Goal: Task Accomplishment & Management: Use online tool/utility

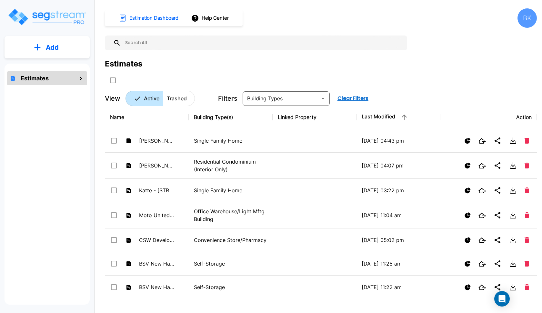
drag, startPoint x: 0, startPoint y: 0, endPoint x: 160, endPoint y: 46, distance: 166.4
click at [160, 46] on input "text" at bounding box center [262, 42] width 283 height 15
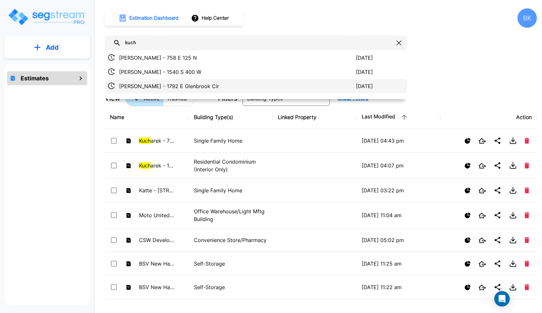
type input "kuch"
click at [229, 86] on p "[PERSON_NAME] - 1792 E Glenbrook Cir" at bounding box center [237, 86] width 237 height 8
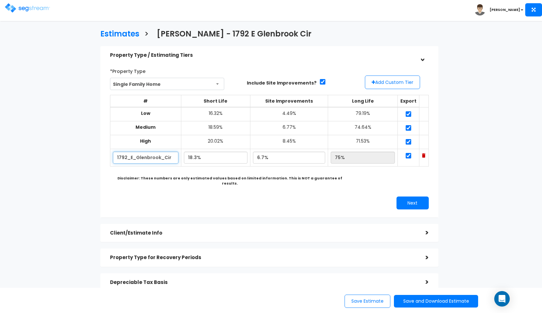
click at [155, 154] on input "1792_E_Glenbrook_Cir" at bounding box center [145, 158] width 65 height 12
click at [198, 156] on input "18.3%" at bounding box center [216, 158] width 64 height 12
type input "18.3%"
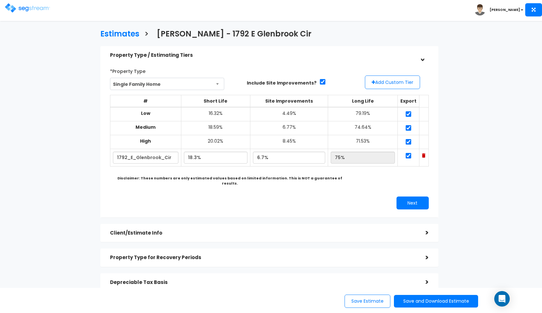
click at [250, 197] on div "Next" at bounding box center [269, 202] width 328 height 13
click at [396, 196] on div "Next" at bounding box center [351, 202] width 164 height 13
click at [411, 196] on button "Next" at bounding box center [412, 202] width 32 height 13
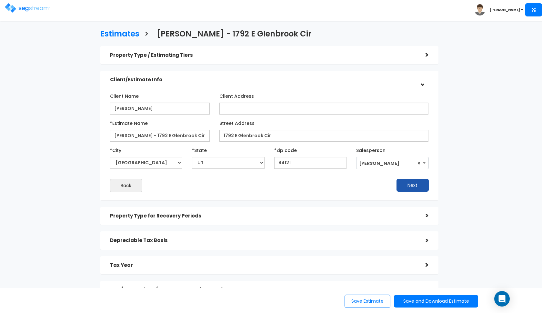
click at [408, 181] on button "Next" at bounding box center [412, 185] width 32 height 13
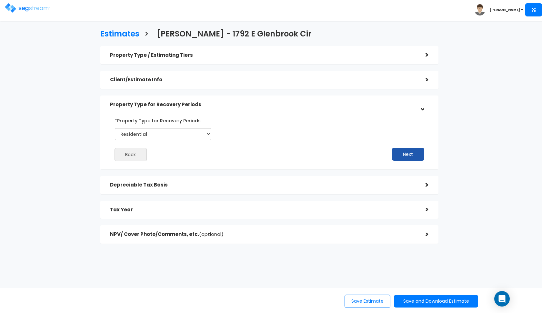
click at [407, 153] on button "Next" at bounding box center [408, 154] width 32 height 13
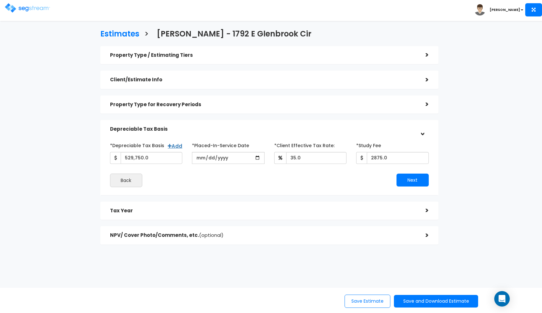
click at [226, 237] on div "NPV/ Cover Photo/Comments, etc. (optional)" at bounding box center [263, 235] width 306 height 12
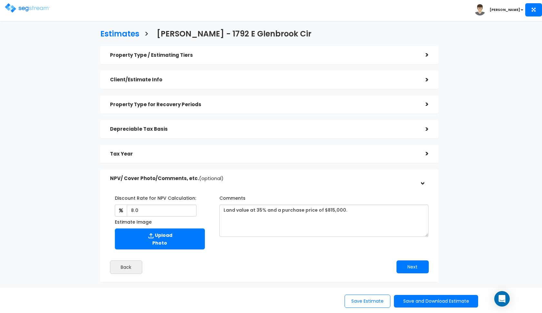
click at [256, 176] on h5 "NPV/ Cover Photo/Comments, etc. (optional)" at bounding box center [263, 178] width 306 height 5
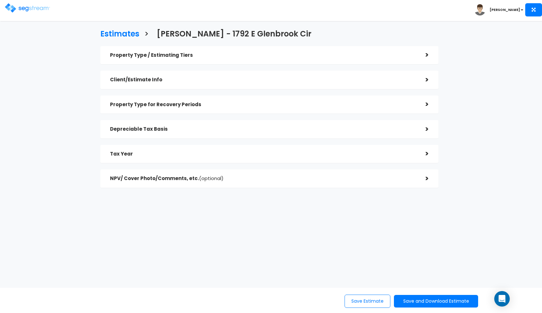
click at [256, 156] on div "Tax Year" at bounding box center [263, 154] width 306 height 12
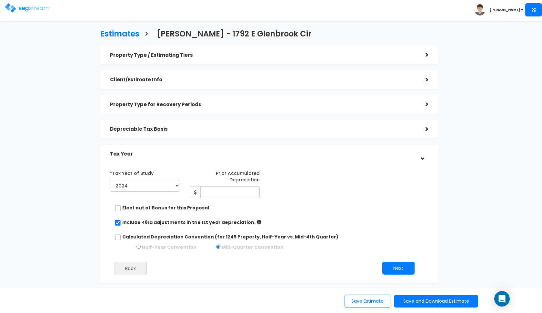
click at [250, 153] on h5 "Tax Year" at bounding box center [263, 153] width 306 height 5
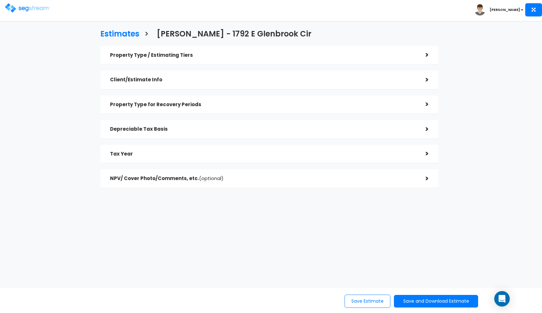
click at [272, 132] on div "Depreciable Tax Basis" at bounding box center [263, 129] width 306 height 12
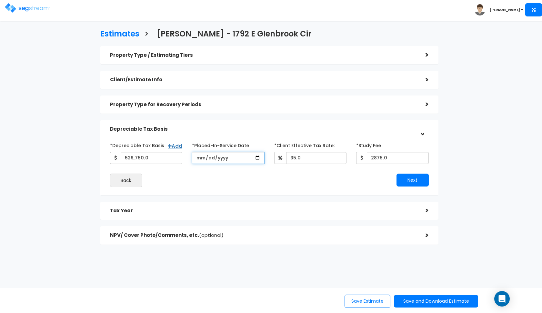
click at [200, 161] on input "2023-10-21" at bounding box center [228, 158] width 73 height 12
click at [210, 159] on input "2024-01-10" at bounding box center [228, 158] width 73 height 12
type input "2024-01-05"
click at [262, 176] on div "Back" at bounding box center [187, 181] width 164 height 14
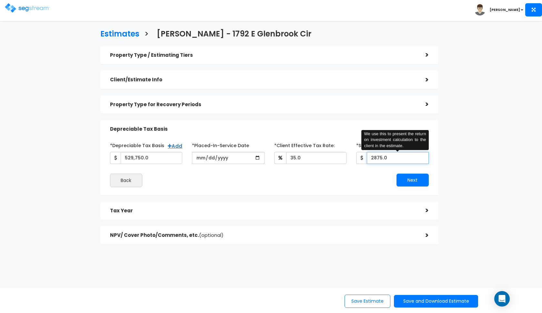
click at [379, 156] on input "2875.0" at bounding box center [398, 158] width 62 height 12
type input "2,915"
click at [408, 180] on button "Next" at bounding box center [412, 180] width 32 height 13
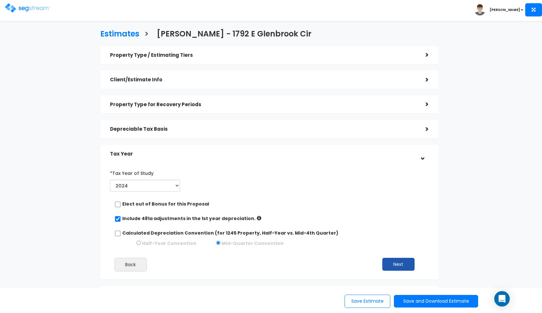
click at [396, 259] on button "Next" at bounding box center [398, 264] width 32 height 13
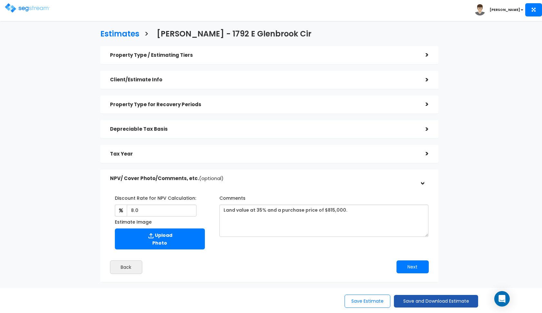
click at [407, 297] on button "Save and Download Estimate" at bounding box center [436, 301] width 84 height 13
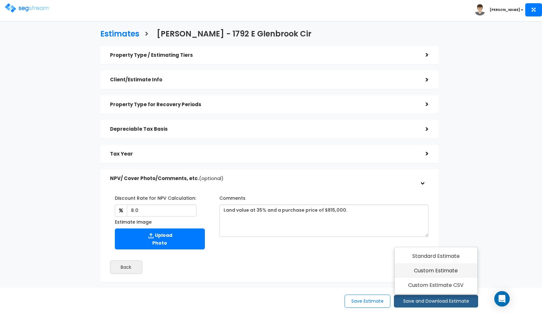
click at [427, 275] on link "Custom Estimate" at bounding box center [436, 270] width 83 height 15
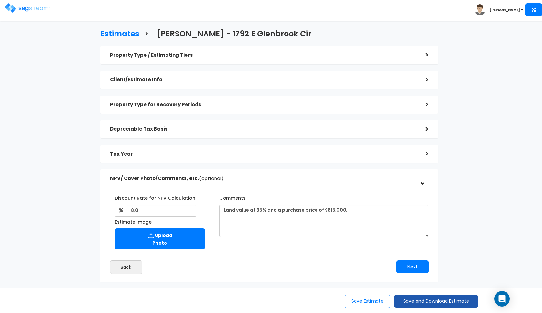
click at [407, 302] on button "Save and Download Estimate" at bounding box center [436, 301] width 84 height 13
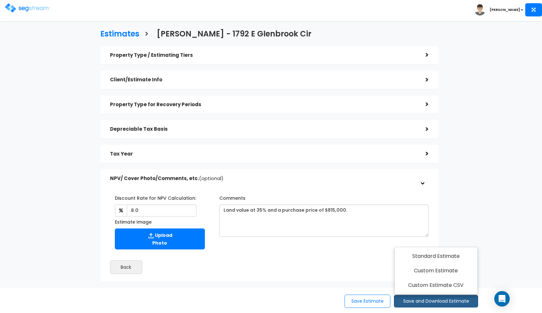
click at [293, 143] on div "Property Type / Estimating Tiers > *Property Type Single Family Home Assisted/S…" at bounding box center [269, 164] width 338 height 236
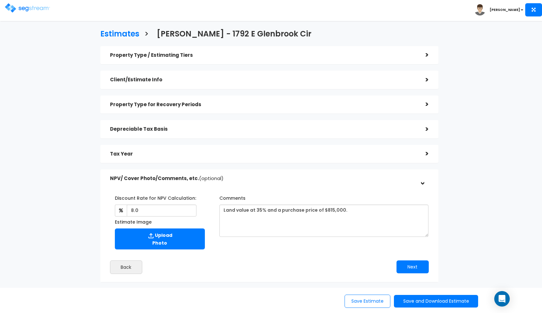
click at [292, 148] on div "Tax Year" at bounding box center [263, 154] width 306 height 12
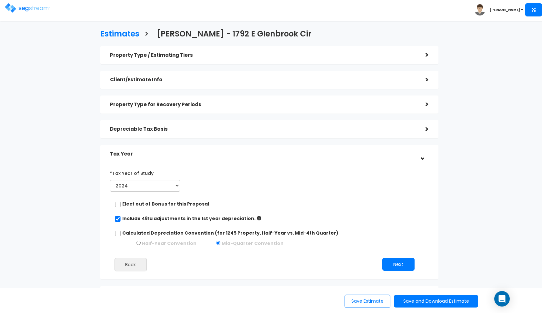
click at [292, 148] on div "Tax Year" at bounding box center [263, 154] width 306 height 12
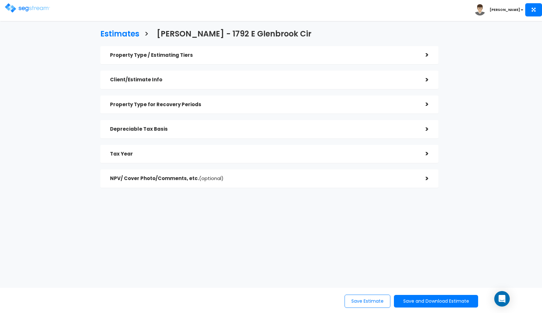
click at [303, 133] on div "Depreciable Tax Basis" at bounding box center [263, 129] width 306 height 12
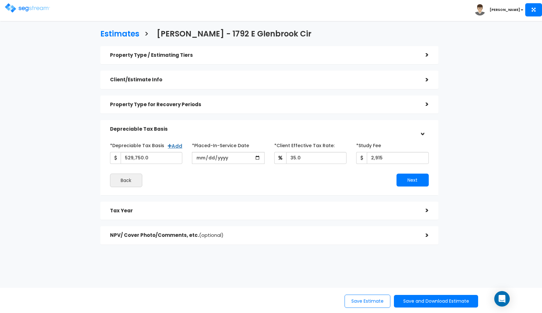
click at [304, 130] on h5 "Depreciable Tax Basis" at bounding box center [263, 128] width 306 height 5
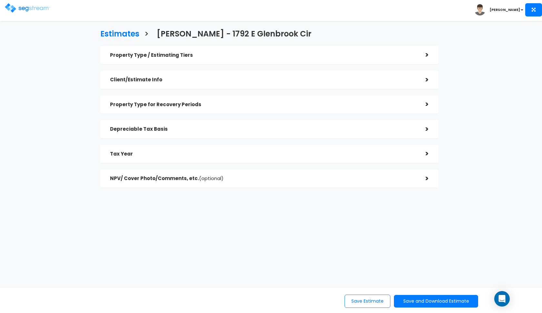
click at [304, 130] on h5 "Depreciable Tax Basis" at bounding box center [263, 128] width 306 height 5
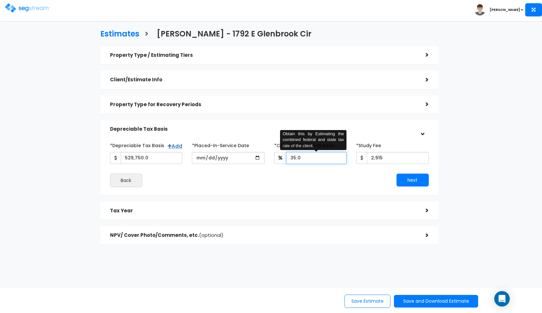
click at [295, 156] on input "35.0" at bounding box center [316, 158] width 61 height 12
type input "32"
click at [407, 181] on button "Next" at bounding box center [412, 180] width 32 height 13
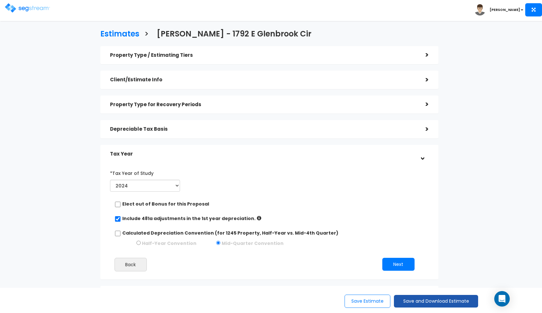
click at [431, 306] on button "Save and Download Estimate" at bounding box center [436, 301] width 84 height 13
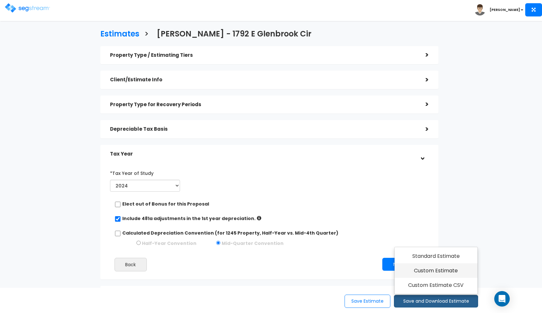
click at [445, 276] on link "Custom Estimate" at bounding box center [436, 270] width 83 height 15
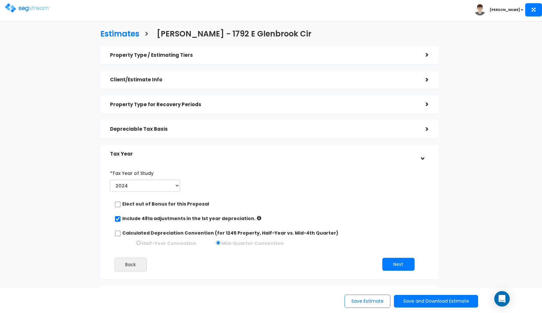
click at [40, 10] on img at bounding box center [27, 7] width 45 height 9
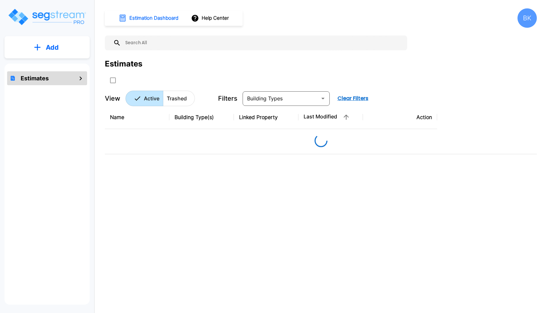
click at [196, 43] on input "text" at bounding box center [262, 42] width 283 height 15
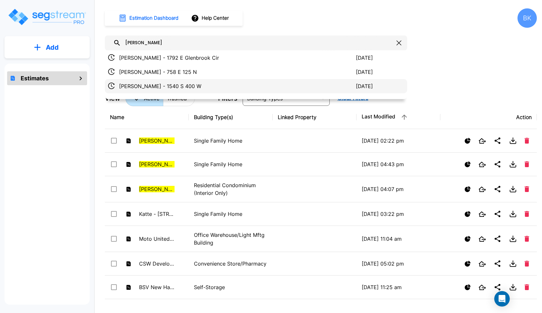
type input "[PERSON_NAME]"
click at [199, 85] on p "[PERSON_NAME] - 1540 S 400 W" at bounding box center [237, 86] width 237 height 8
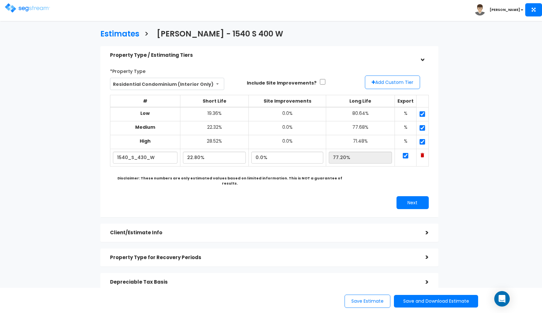
click at [345, 57] on h5 "Property Type / Estimating Tiers" at bounding box center [263, 55] width 306 height 5
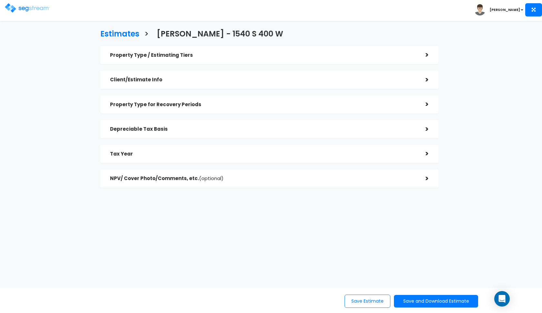
click at [329, 85] on div "Client/Estimate Info" at bounding box center [263, 80] width 306 height 12
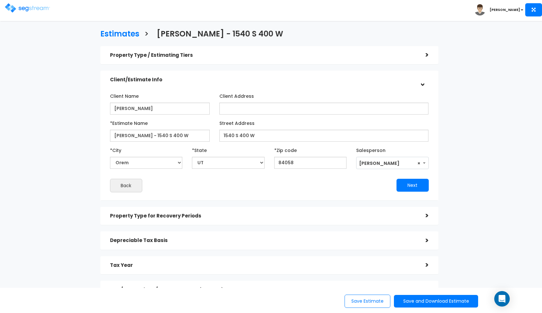
click at [329, 85] on div "Client/Estimate Info" at bounding box center [263, 80] width 306 height 12
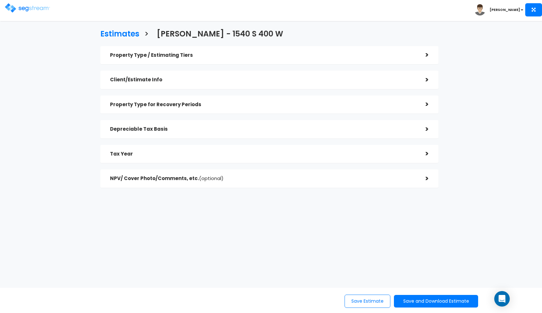
click at [314, 100] on div "Property Type for Recovery Periods" at bounding box center [263, 105] width 306 height 12
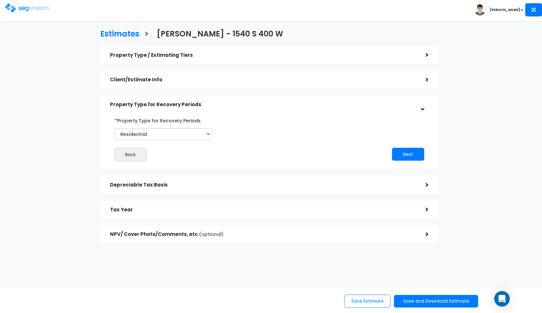
click at [314, 100] on div "Property Type for Recovery Periods" at bounding box center [263, 105] width 306 height 12
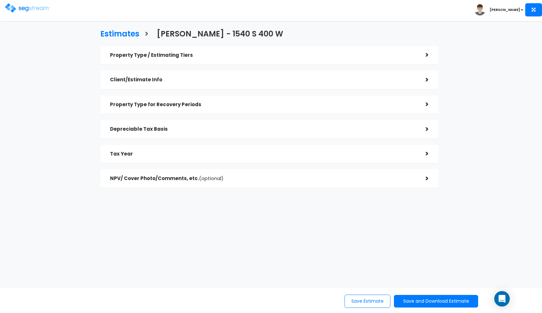
click at [307, 125] on div "Depreciable Tax Basis" at bounding box center [263, 129] width 306 height 12
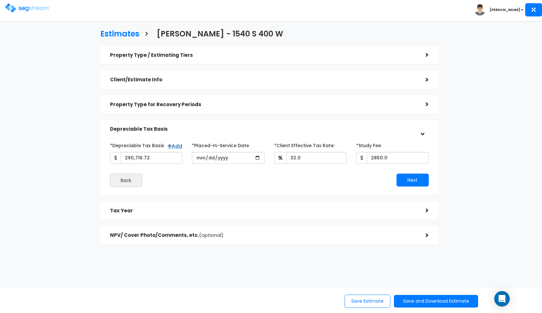
click at [303, 130] on h5 "Depreciable Tax Basis" at bounding box center [263, 128] width 306 height 5
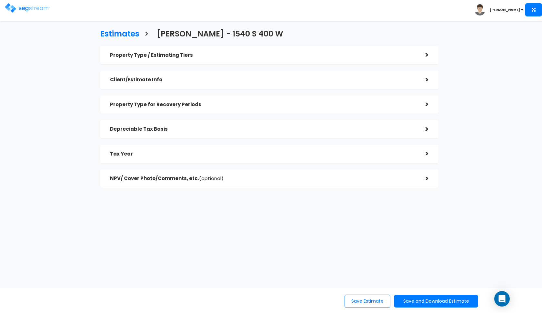
click at [311, 132] on div "Depreciable Tax Basis" at bounding box center [263, 129] width 306 height 12
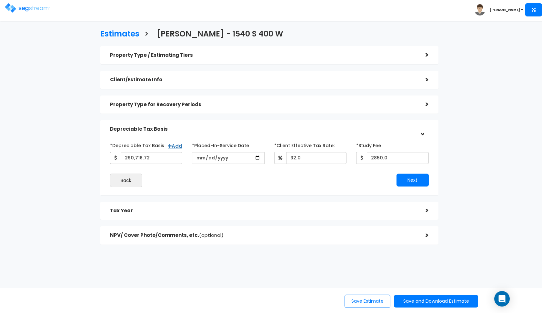
click at [396, 128] on h5 "Depreciable Tax Basis" at bounding box center [263, 128] width 306 height 5
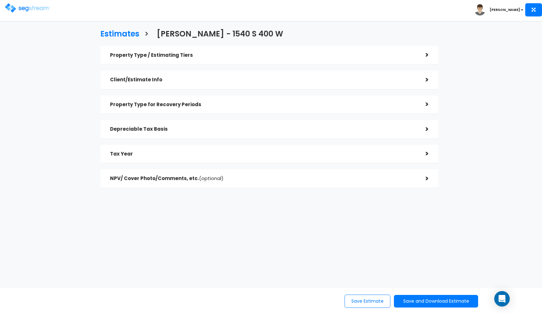
click at [320, 148] on div "Tax Year" at bounding box center [263, 154] width 306 height 12
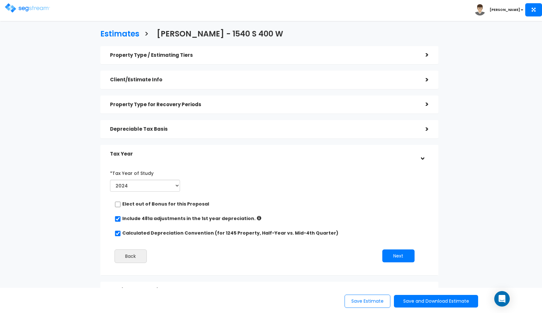
click at [332, 126] on h5 "Depreciable Tax Basis" at bounding box center [263, 128] width 306 height 5
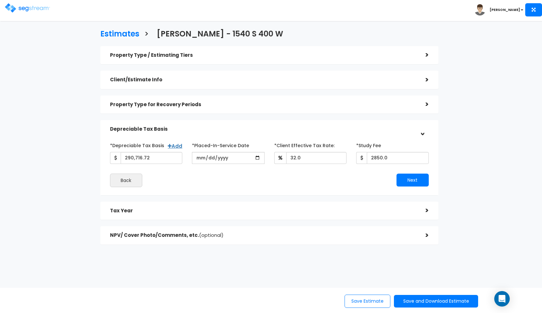
click at [332, 126] on h5 "Depreciable Tax Basis" at bounding box center [263, 128] width 306 height 5
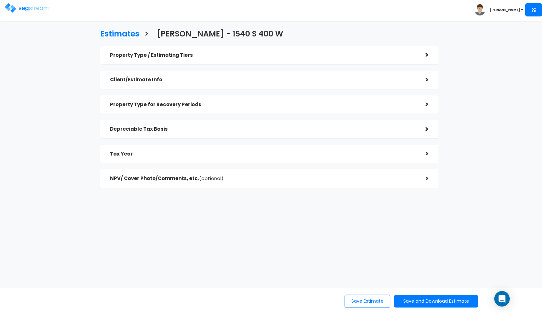
click at [311, 150] on div "Tax Year" at bounding box center [263, 154] width 306 height 12
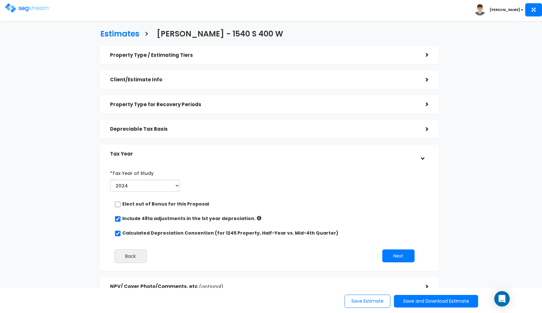
click at [311, 150] on div "Tax Year" at bounding box center [263, 154] width 306 height 12
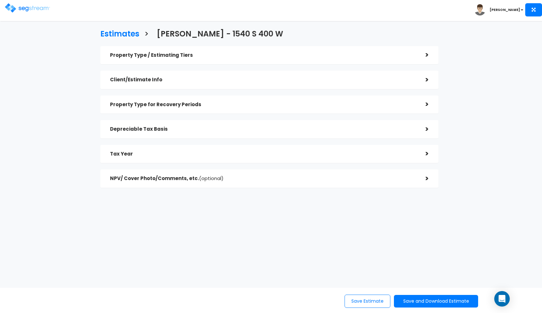
click at [292, 180] on div "NPV/ Cover Photo/Comments, etc. (optional)" at bounding box center [263, 179] width 306 height 12
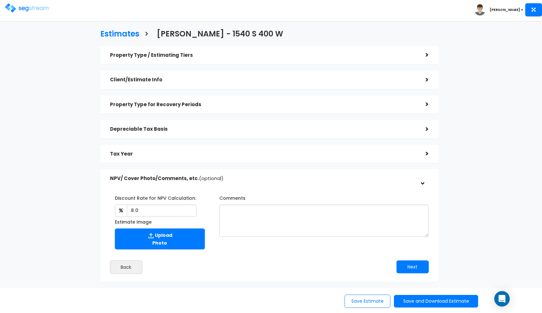
click at [292, 180] on div "NPV/ Cover Photo/Comments, etc. (optional)" at bounding box center [263, 179] width 306 height 12
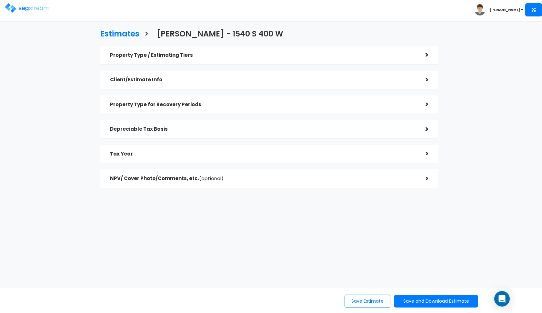
click at [136, 132] on div "Depreciable Tax Basis" at bounding box center [263, 129] width 306 height 12
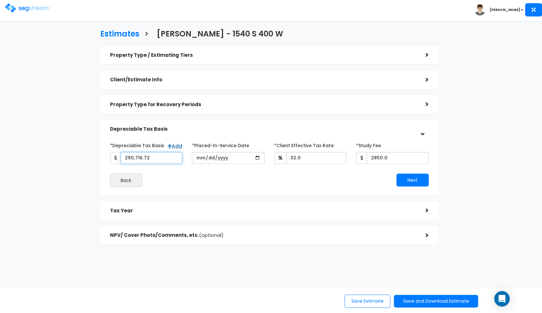
drag, startPoint x: 159, startPoint y: 158, endPoint x: 115, endPoint y: 158, distance: 43.9
click at [115, 158] on div "290,716.72" at bounding box center [146, 158] width 73 height 12
type input "283,500"
click at [251, 181] on div "Back" at bounding box center [187, 181] width 164 height 14
click at [407, 179] on button "Next" at bounding box center [412, 180] width 32 height 13
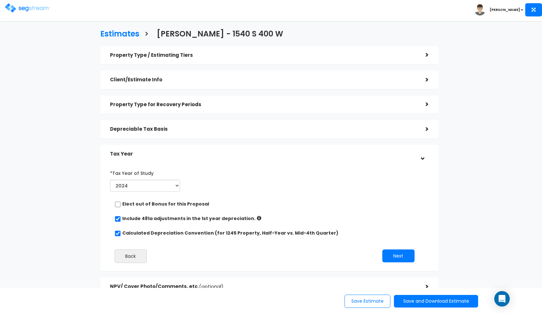
click at [317, 155] on h5 "Tax Year" at bounding box center [263, 153] width 306 height 5
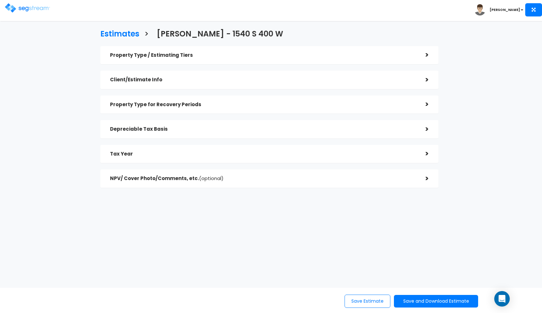
click at [288, 102] on h5 "Property Type for Recovery Periods" at bounding box center [263, 104] width 306 height 5
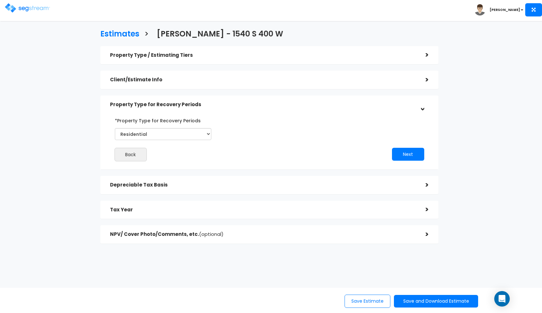
click at [288, 102] on h5 "Property Type for Recovery Periods" at bounding box center [263, 104] width 306 height 5
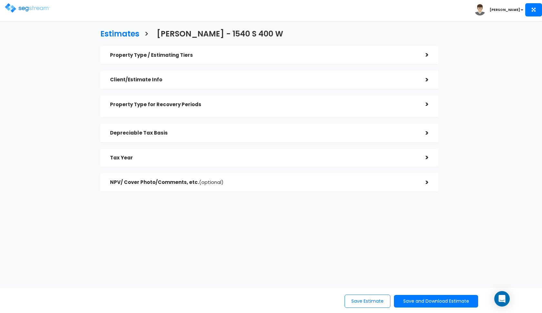
click at [289, 80] on h5 "Client/Estimate Info" at bounding box center [263, 79] width 306 height 5
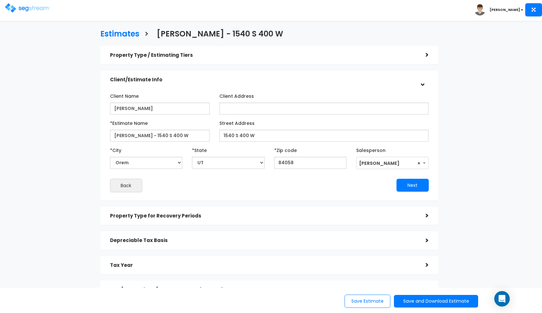
click at [288, 80] on h5 "Client/Estimate Info" at bounding box center [263, 79] width 306 height 5
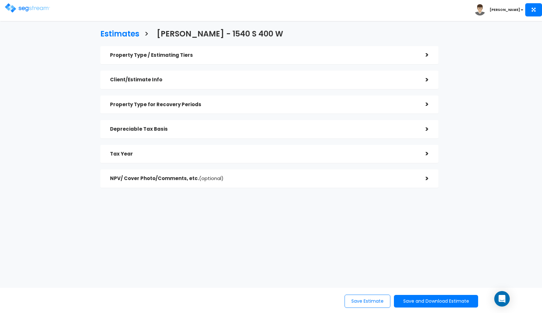
click at [293, 61] on div "Property Type / Estimating Tiers >" at bounding box center [269, 55] width 338 height 18
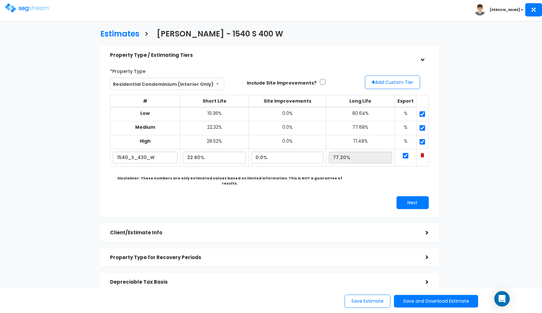
click at [315, 54] on h5 "Property Type / Estimating Tiers" at bounding box center [263, 55] width 306 height 5
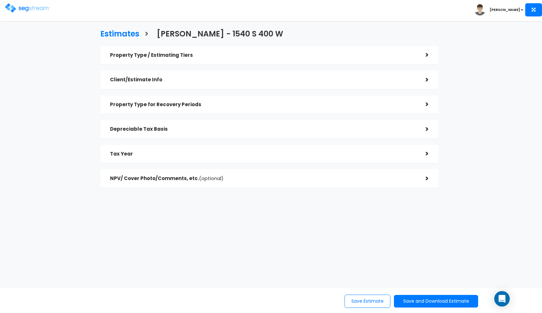
click at [315, 54] on h5 "Property Type / Estimating Tiers" at bounding box center [263, 55] width 306 height 5
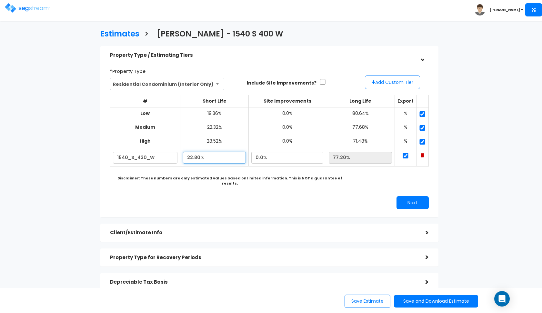
click at [194, 154] on input "22.80%" at bounding box center [214, 158] width 63 height 12
type input "21.80%"
type input "78.20%"
click at [414, 198] on button "Next" at bounding box center [412, 202] width 32 height 13
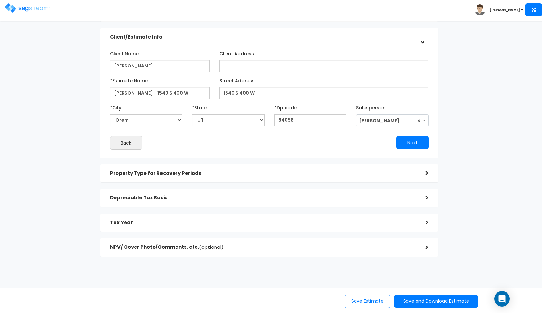
click at [304, 202] on div "Depreciable Tax Basis" at bounding box center [263, 198] width 306 height 12
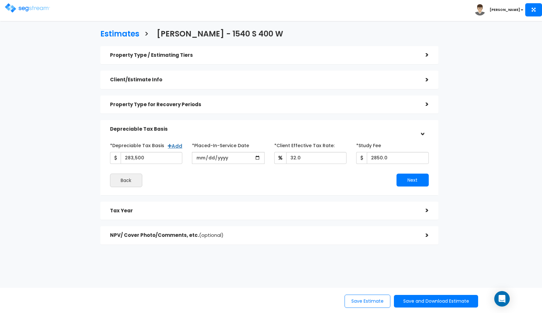
click at [376, 60] on div "Property Type / Estimating Tiers" at bounding box center [263, 55] width 306 height 12
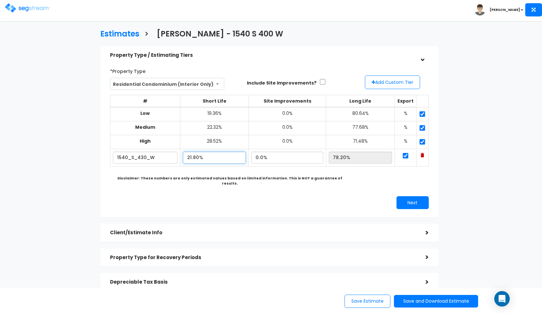
click at [193, 155] on input "21.80%" at bounding box center [214, 158] width 63 height 12
type input "23.80%"
type input "76.20%"
click at [233, 186] on div "*Property Type Residential Condominium (Interior Only) Assisted/Senior Living A…" at bounding box center [269, 138] width 328 height 150
click at [193, 154] on input "23.80%" at bounding box center [214, 158] width 63 height 12
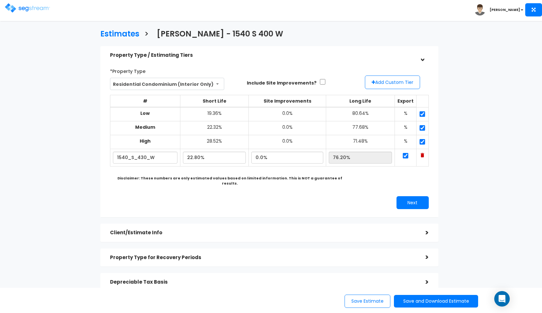
type input "22.80%"
type input "77.20%"
click at [283, 186] on div "*Property Type Residential Condominium (Interior Only) Assisted/Senior Living A…" at bounding box center [269, 138] width 328 height 150
click at [403, 199] on button "Next" at bounding box center [412, 202] width 32 height 13
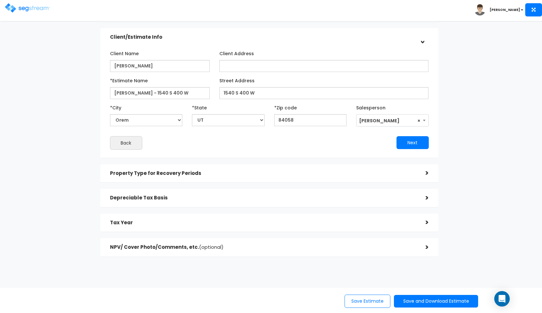
click at [302, 167] on div "Property Type for Recovery Periods" at bounding box center [263, 173] width 306 height 12
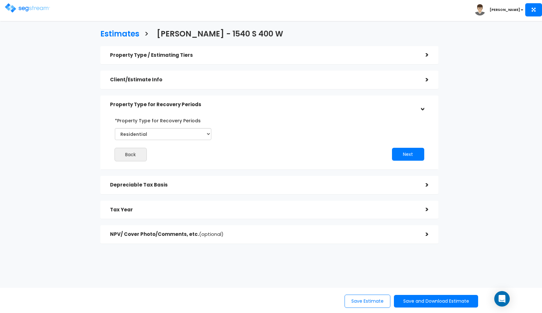
click at [301, 190] on div "Depreciable Tax Basis >" at bounding box center [269, 185] width 338 height 18
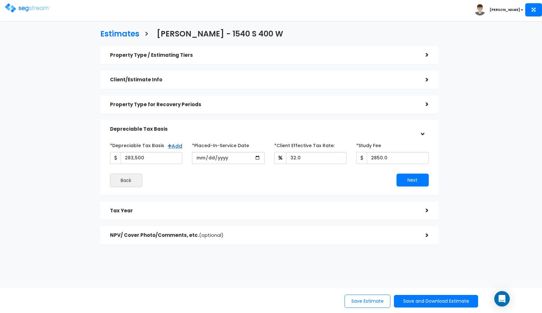
click at [293, 208] on h5 "Tax Year" at bounding box center [263, 210] width 306 height 5
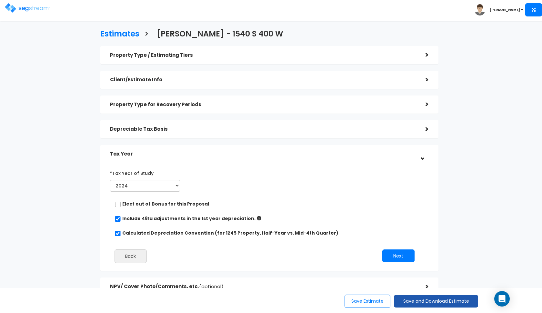
click at [422, 303] on button "Save and Download Estimate" at bounding box center [436, 301] width 84 height 13
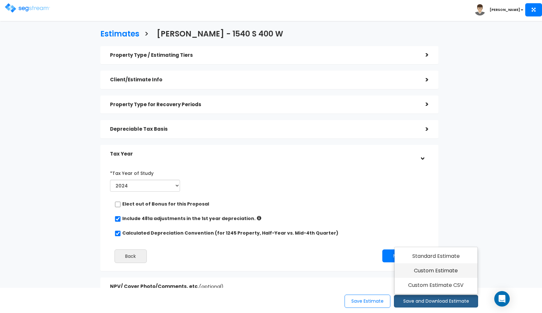
click at [431, 264] on link "Custom Estimate" at bounding box center [436, 270] width 83 height 15
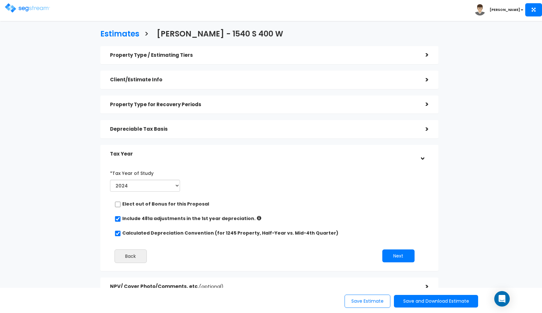
click at [236, 129] on h5 "Depreciable Tax Basis" at bounding box center [263, 128] width 306 height 5
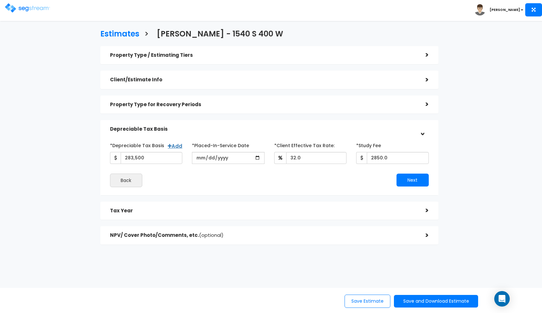
click at [236, 129] on h5 "Depreciable Tax Basis" at bounding box center [263, 128] width 306 height 5
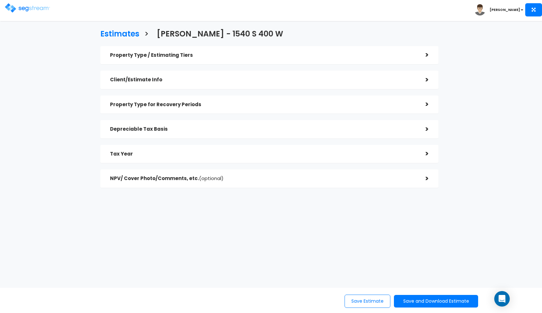
click at [247, 104] on h5 "Property Type for Recovery Periods" at bounding box center [263, 104] width 306 height 5
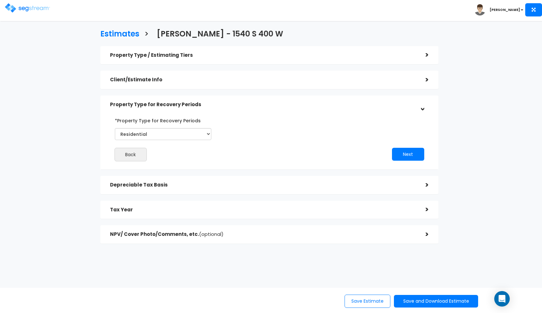
click at [247, 104] on h5 "Property Type for Recovery Periods" at bounding box center [263, 104] width 306 height 5
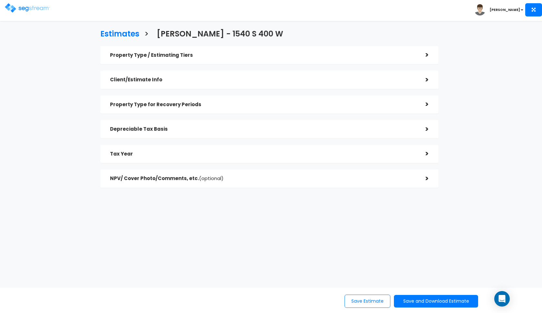
click at [244, 85] on div "Client/Estimate Info" at bounding box center [263, 80] width 306 height 12
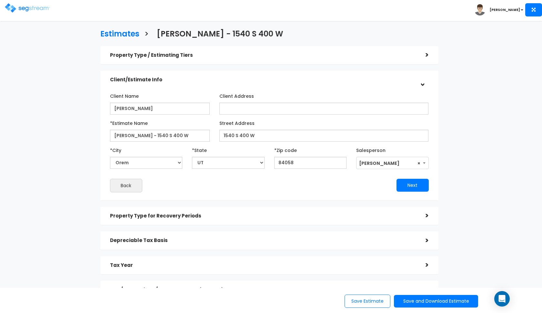
click at [244, 85] on div "Client/Estimate Info" at bounding box center [263, 80] width 306 height 12
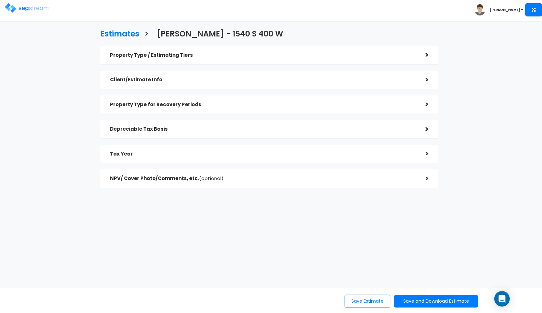
click at [265, 59] on div "Property Type / Estimating Tiers" at bounding box center [263, 55] width 306 height 12
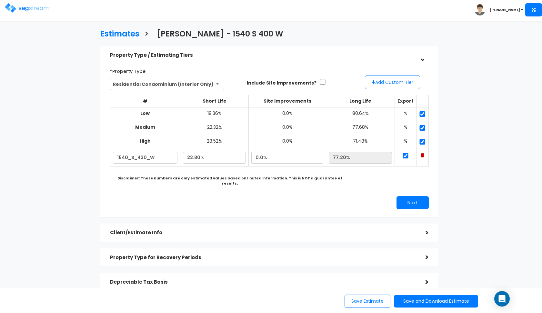
click at [319, 82] on input "checkbox" at bounding box center [322, 81] width 6 height 5
checkbox input "true"
click at [265, 155] on input "0.0%" at bounding box center [287, 158] width 72 height 12
type input "1.00%"
type input "76.20%"
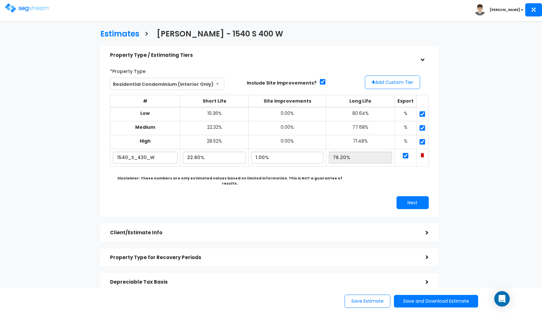
click at [279, 182] on div "*Property Type Residential Condominium (Interior Only) Assisted/Senior Living A…" at bounding box center [269, 138] width 328 height 150
click at [405, 196] on button "Next" at bounding box center [412, 202] width 32 height 13
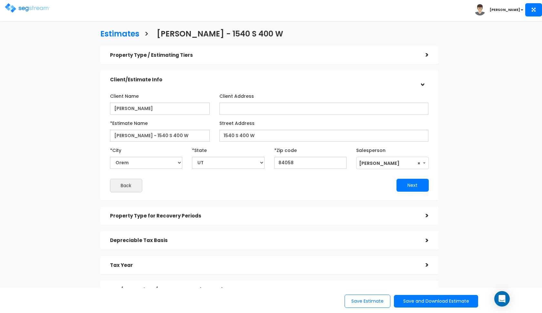
click at [255, 75] on div "Client/Estimate Info" at bounding box center [263, 80] width 306 height 12
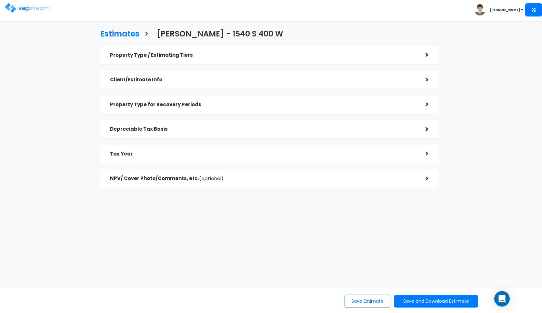
click at [259, 60] on div "Property Type / Estimating Tiers" at bounding box center [263, 55] width 306 height 12
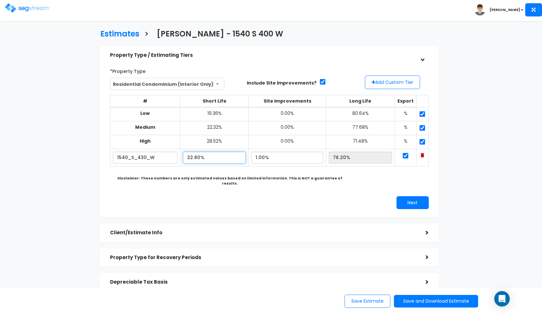
click at [194, 156] on input "22.80%" at bounding box center [214, 158] width 63 height 12
click at [341, 61] on div "*Property Type Residential Condominium (Interior Only) Assisted/Senior Living A…" at bounding box center [269, 137] width 338 height 159
click at [377, 50] on div "Property Type / Estimating Tiers" at bounding box center [263, 55] width 306 height 12
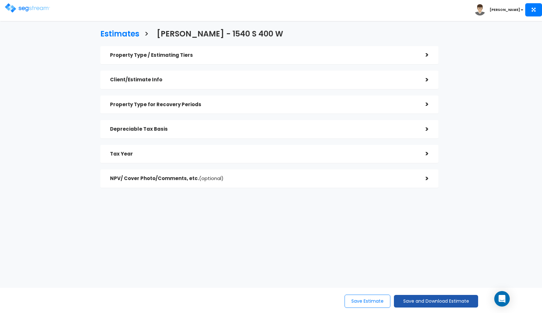
click at [405, 302] on button "Save and Download Estimate" at bounding box center [436, 301] width 84 height 13
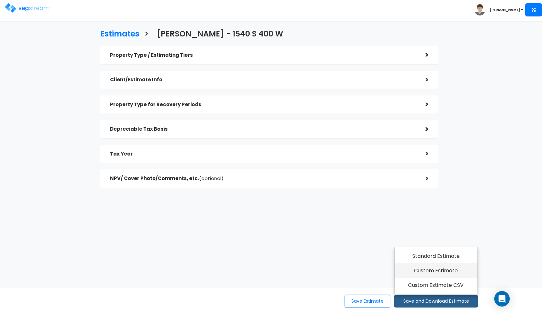
click at [408, 272] on link "Custom Estimate" at bounding box center [436, 270] width 83 height 15
